Goal: Task Accomplishment & Management: Manage account settings

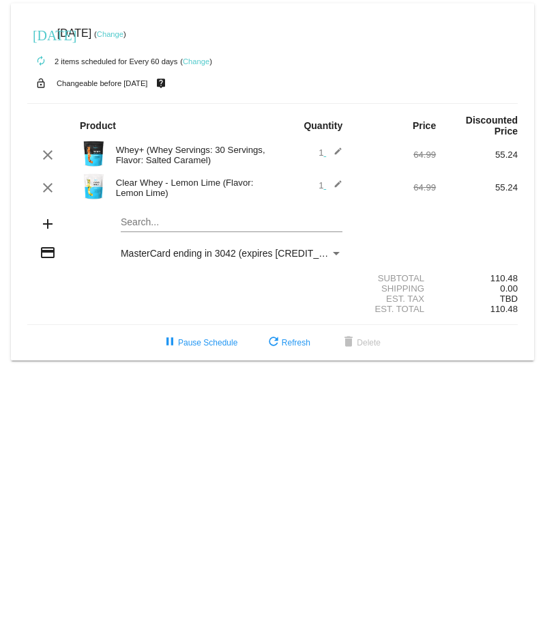
click at [196, 59] on link "Change" at bounding box center [196, 61] width 27 height 8
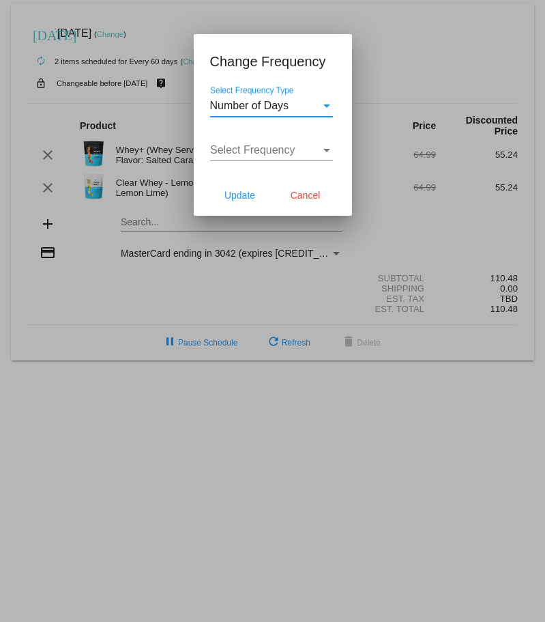
click at [327, 151] on div "Select Frequency" at bounding box center [326, 150] width 7 height 3
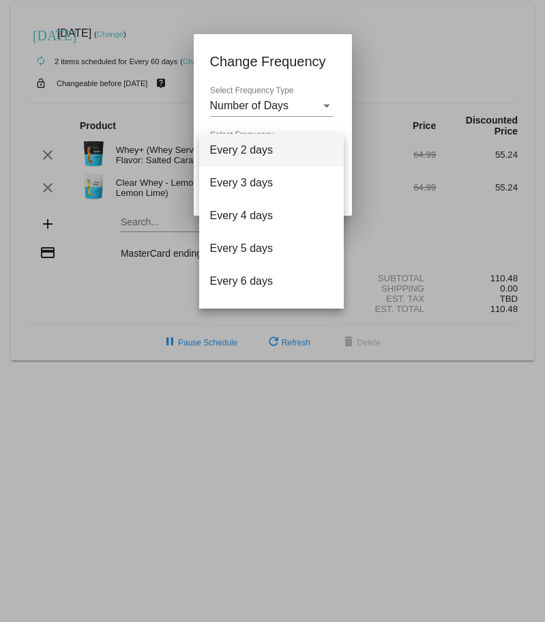
click at [328, 106] on div at bounding box center [272, 311] width 545 height 622
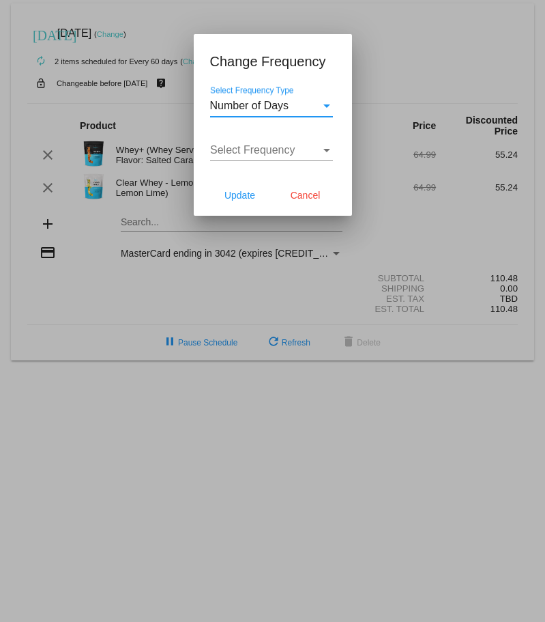
click at [328, 106] on div "Select Frequency Type" at bounding box center [326, 105] width 7 height 3
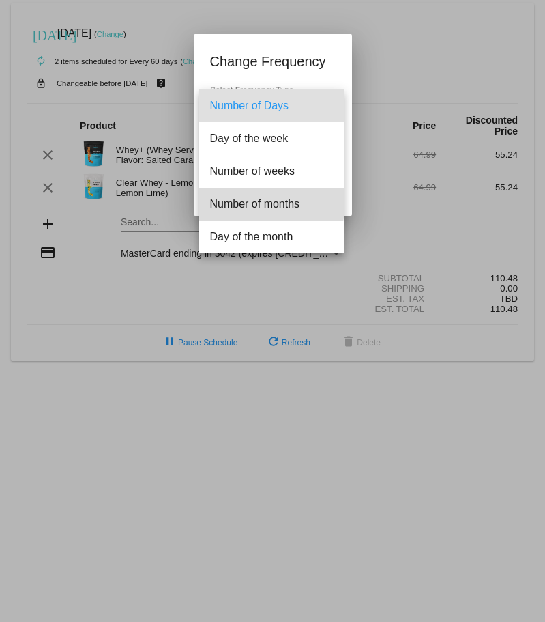
click at [253, 202] on span "Number of months" at bounding box center [271, 204] width 123 height 33
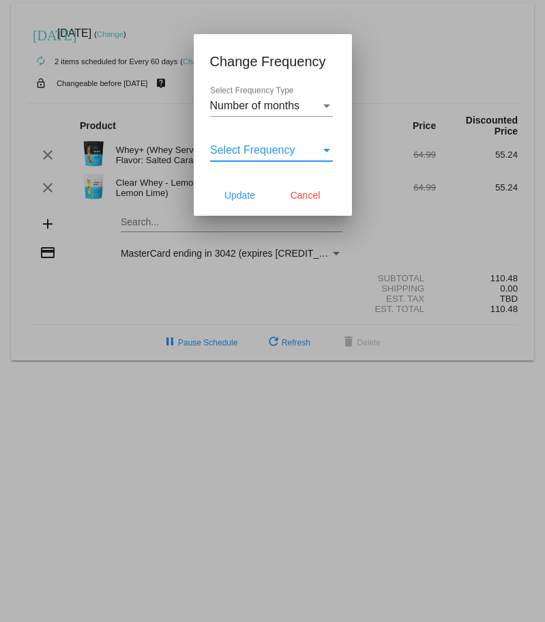
click at [326, 149] on div "Select Frequency" at bounding box center [326, 150] width 7 height 3
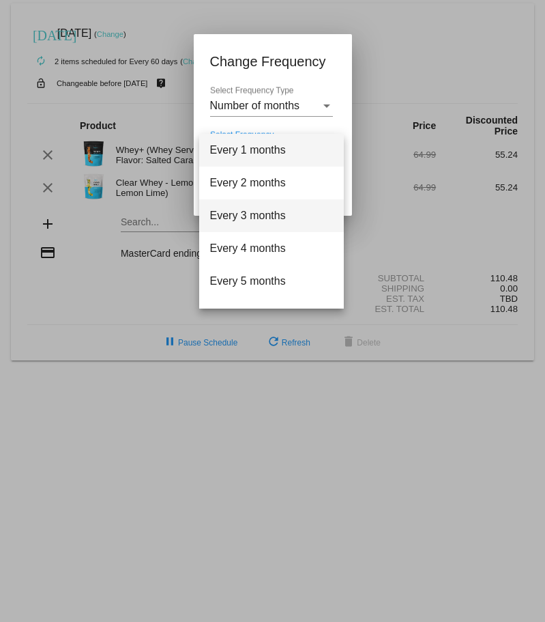
click at [262, 218] on span "Every 3 months" at bounding box center [271, 215] width 123 height 33
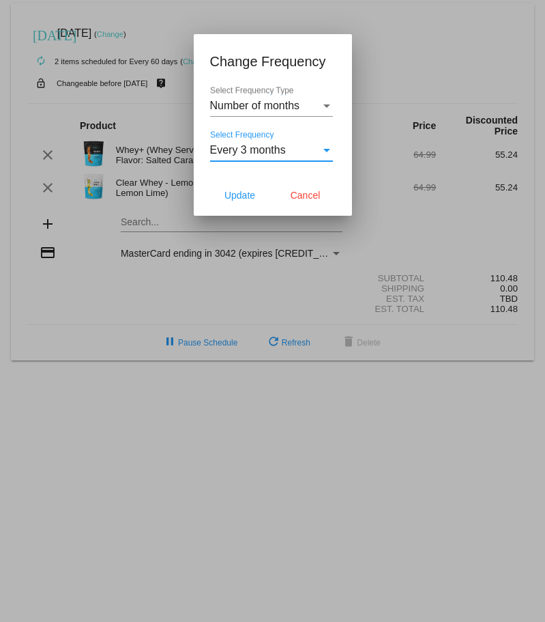
click at [327, 149] on div "Select Frequency" at bounding box center [326, 150] width 7 height 3
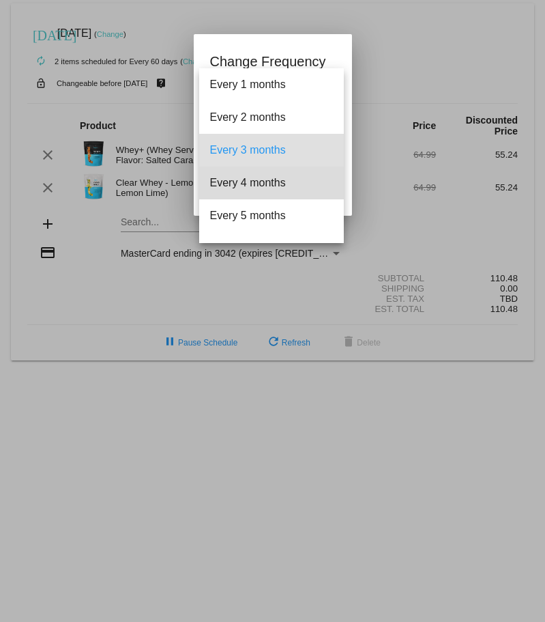
click at [274, 181] on span "Every 4 months" at bounding box center [271, 182] width 123 height 33
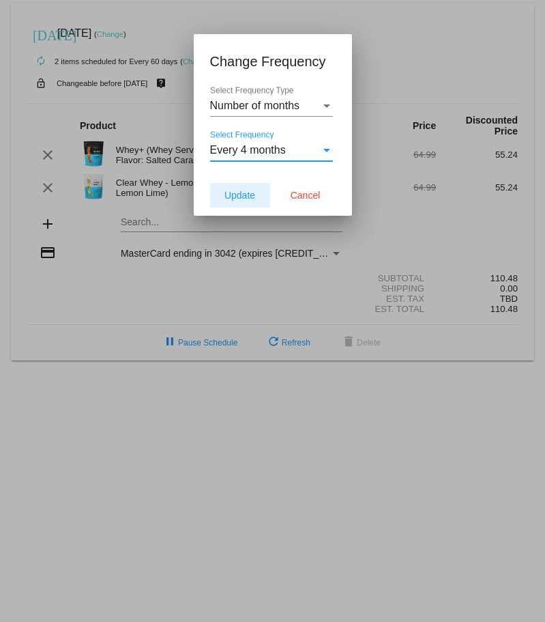
click at [250, 197] on span "Update" at bounding box center [239, 195] width 31 height 11
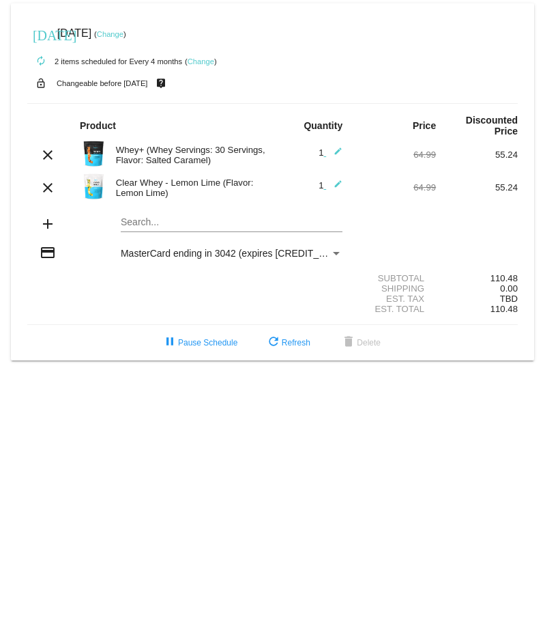
click at [123, 35] on link "Change" at bounding box center [110, 34] width 27 height 8
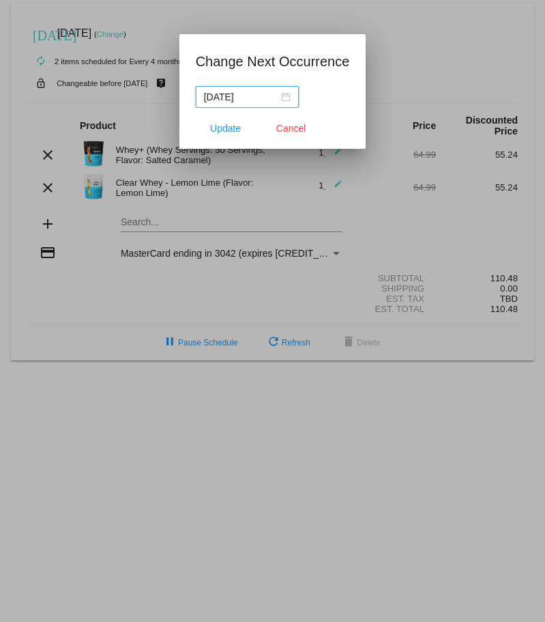
click at [286, 94] on div "[DATE]" at bounding box center [247, 96] width 87 height 15
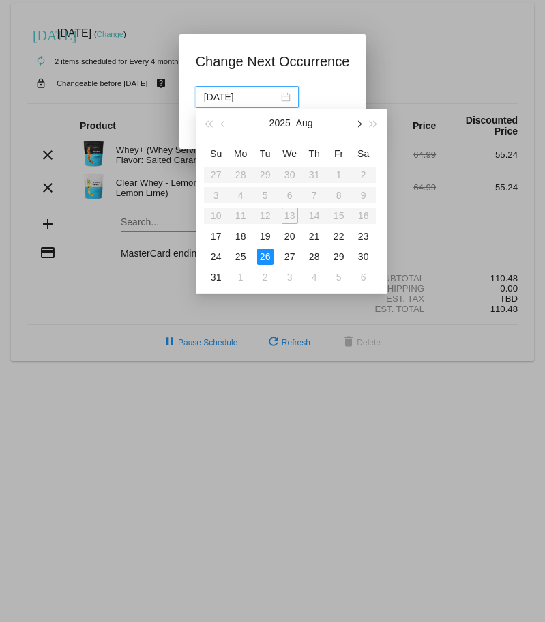
click at [360, 126] on button "button" at bounding box center [358, 122] width 15 height 27
click at [359, 126] on span "button" at bounding box center [358, 124] width 7 height 7
click at [224, 125] on span "button" at bounding box center [223, 124] width 7 height 7
click at [360, 126] on button "button" at bounding box center [358, 122] width 15 height 27
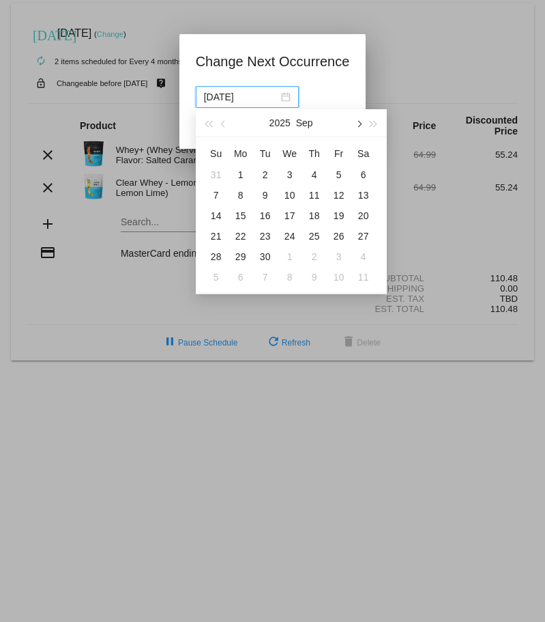
click at [356, 121] on button "button" at bounding box center [358, 122] width 15 height 27
click at [266, 257] on div "28" at bounding box center [265, 256] width 16 height 16
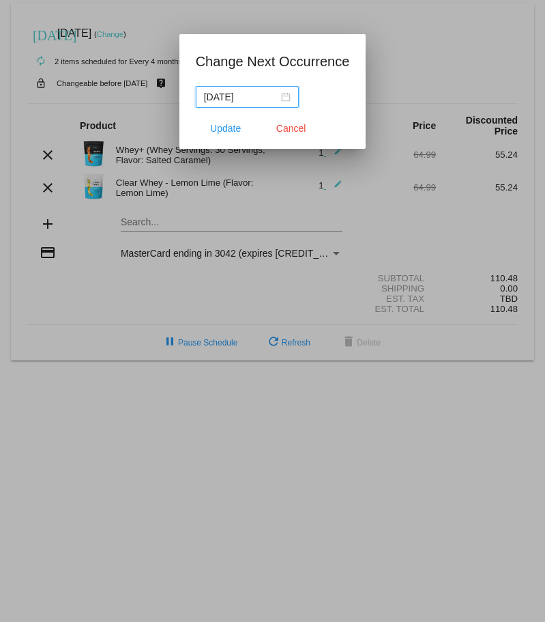
click at [282, 96] on div "[DATE]" at bounding box center [247, 96] width 87 height 15
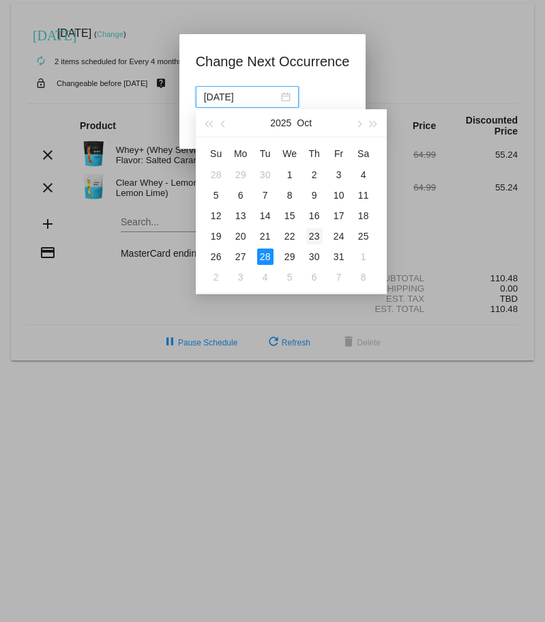
click at [315, 234] on div "23" at bounding box center [314, 236] width 16 height 16
type input "[DATE]"
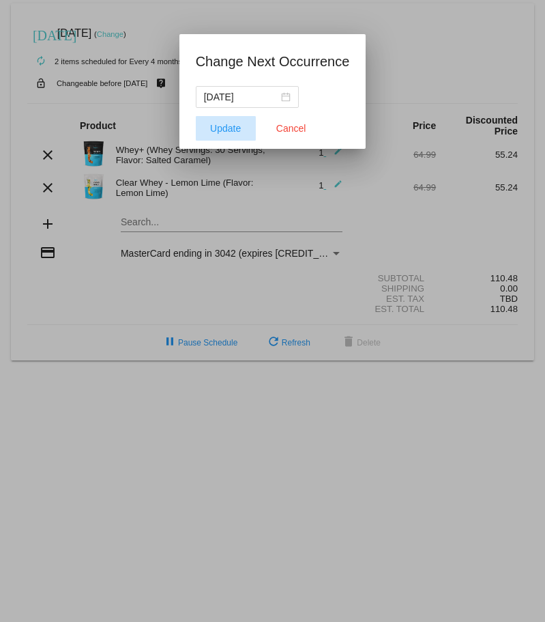
click at [220, 129] on span "Update" at bounding box center [225, 128] width 31 height 11
